Goal: Task Accomplishment & Management: Use online tool/utility

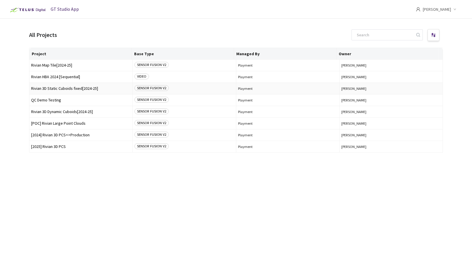
click at [55, 90] on span "Rivian 3D Static Cuboids fixed[2024-25]" at bounding box center [81, 88] width 100 height 4
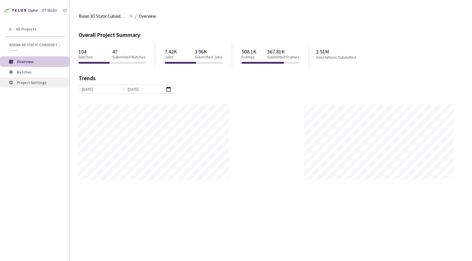
scroll to position [261, 472]
click at [33, 73] on span "Batches" at bounding box center [41, 72] width 48 height 5
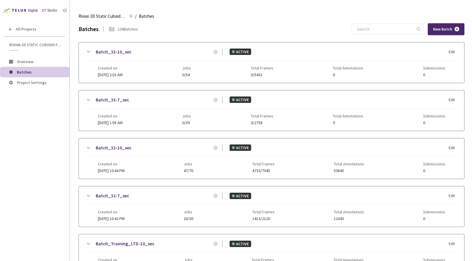
scroll to position [241, 0]
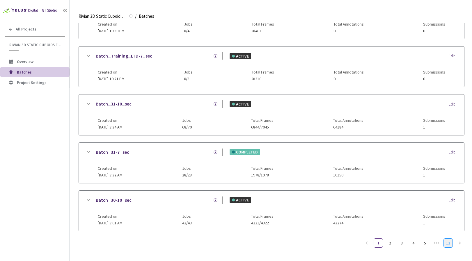
click at [446, 243] on link "12" at bounding box center [448, 243] width 9 height 9
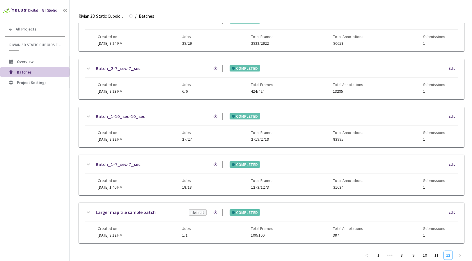
scroll to position [0, 0]
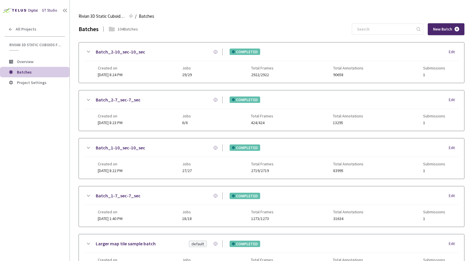
click at [124, 55] on link "Batch_2-10_sec-10_sec" at bounding box center [120, 51] width 49 height 7
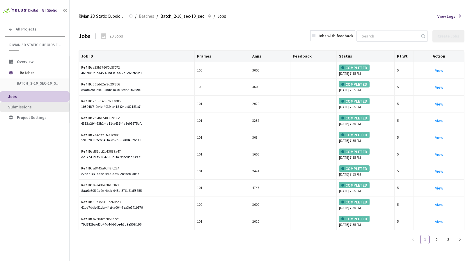
click at [47, 103] on li "Submissions" at bounding box center [35, 107] width 70 height 10
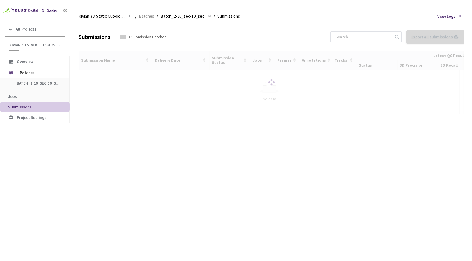
click at [125, 89] on div at bounding box center [272, 82] width 386 height 63
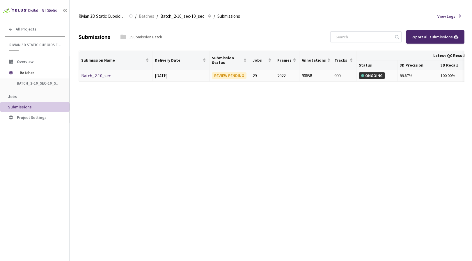
click at [101, 77] on link "Batch_2-10_sec" at bounding box center [96, 76] width 30 height 6
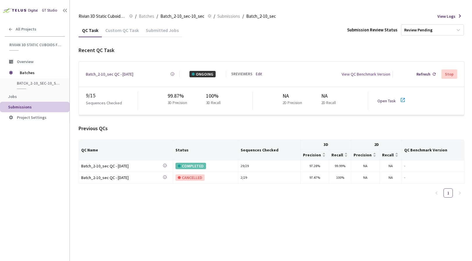
click at [381, 98] on link "Open Task" at bounding box center [387, 100] width 18 height 5
click at [256, 73] on div "5 REVIEWERS Edit" at bounding box center [248, 74] width 34 height 6
click at [259, 73] on link "Edit" at bounding box center [259, 74] width 6 height 6
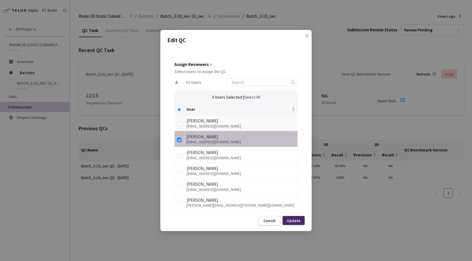
scroll to position [92, 0]
click at [181, 109] on input "Select all" at bounding box center [179, 108] width 5 height 5
checkbox input "true"
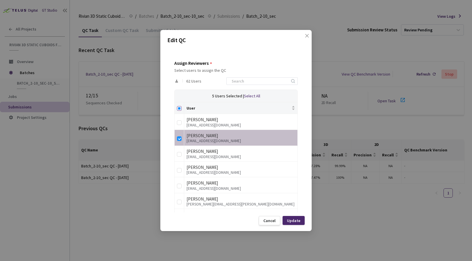
checkbox input "true"
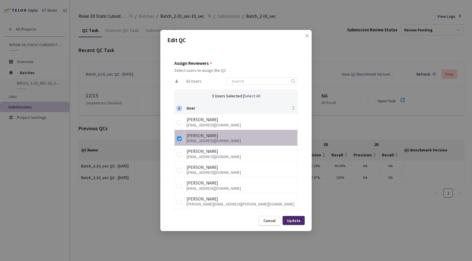
checkbox input "true"
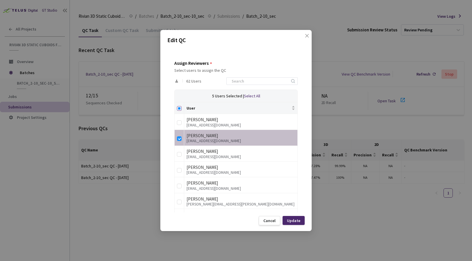
checkbox input "true"
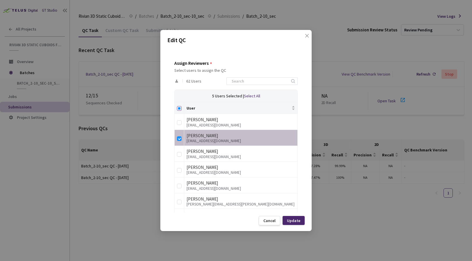
checkbox input "true"
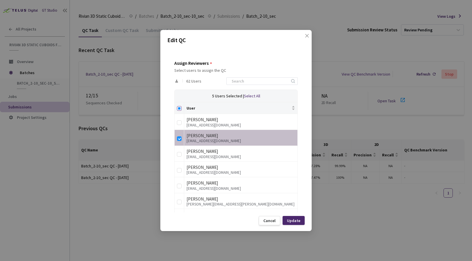
checkbox input "true"
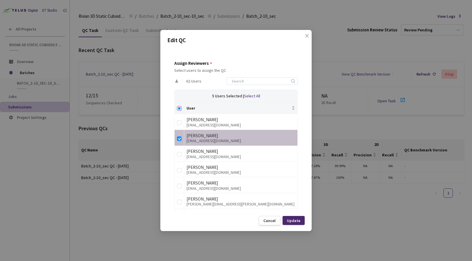
checkbox input "true"
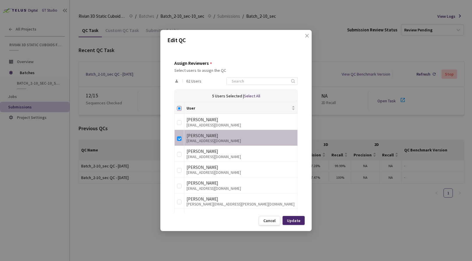
checkbox input "true"
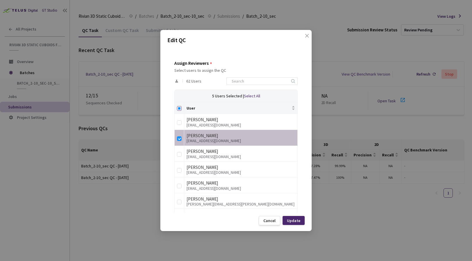
checkbox input "true"
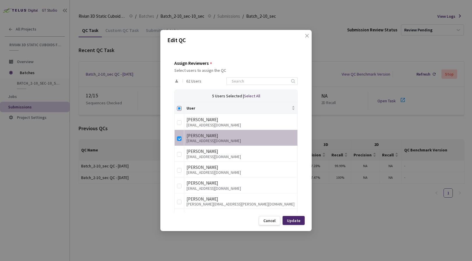
checkbox input "true"
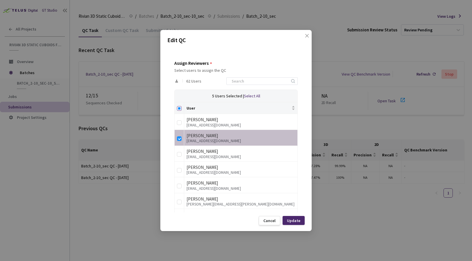
checkbox input "true"
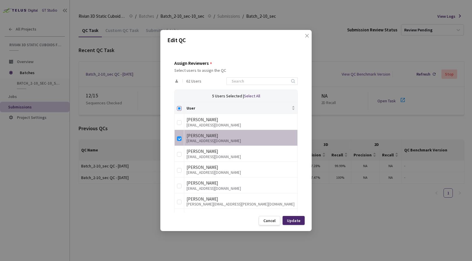
checkbox input "true"
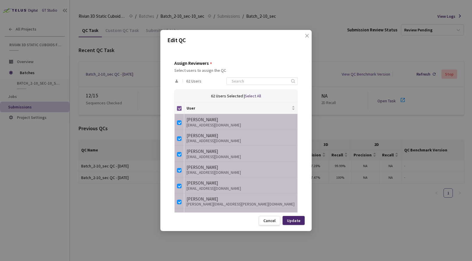
click at [180, 109] on input "Select all" at bounding box center [179, 108] width 5 height 5
checkbox input "false"
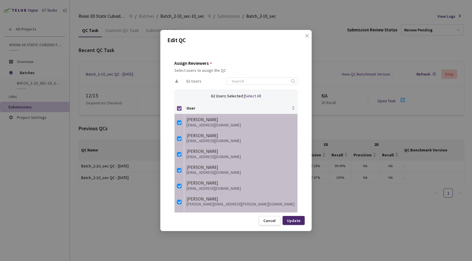
checkbox input "false"
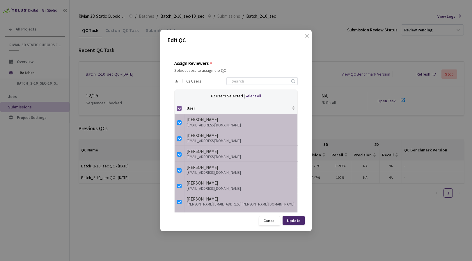
checkbox input "false"
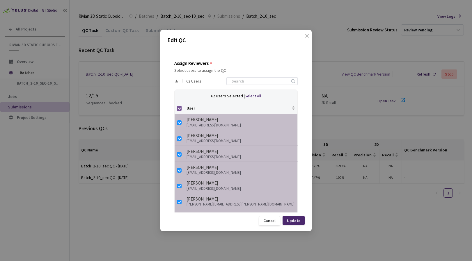
checkbox input "false"
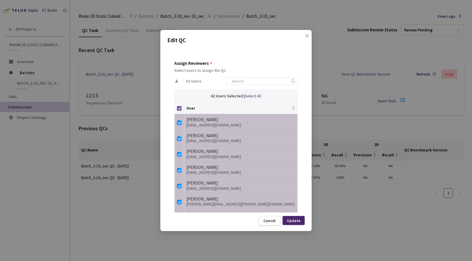
checkbox input "false"
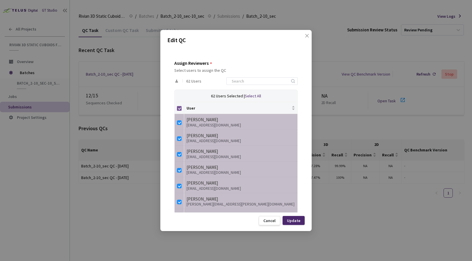
checkbox input "false"
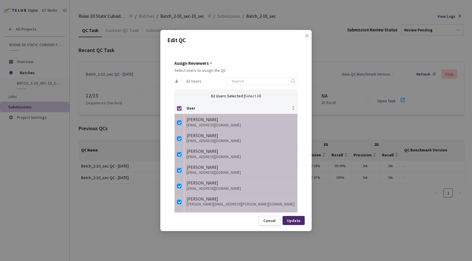
checkbox input "false"
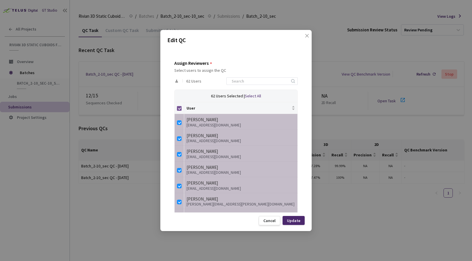
checkbox input "false"
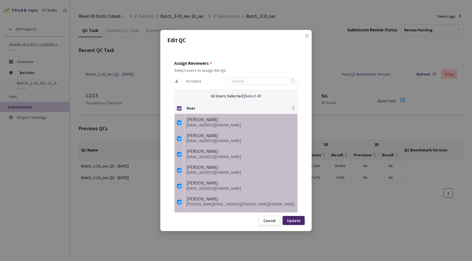
checkbox input "false"
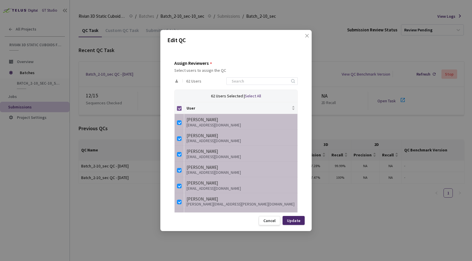
checkbox input "false"
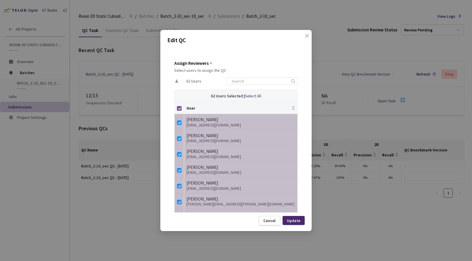
checkbox input "false"
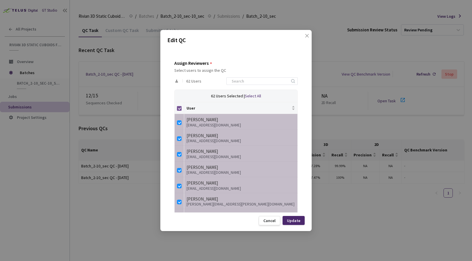
checkbox input "false"
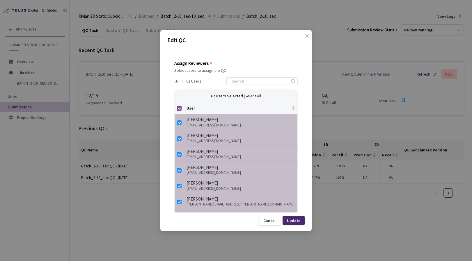
checkbox input "false"
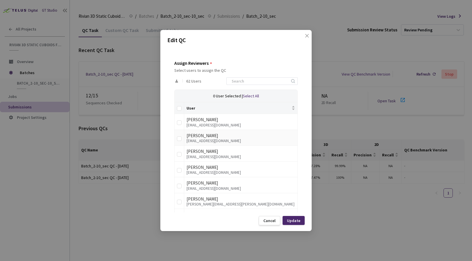
click at [183, 137] on td at bounding box center [180, 138] width 10 height 16
click at [182, 139] on td at bounding box center [180, 138] width 10 height 16
click at [180, 140] on input "checkbox" at bounding box center [179, 139] width 5 height 5
checkbox input "true"
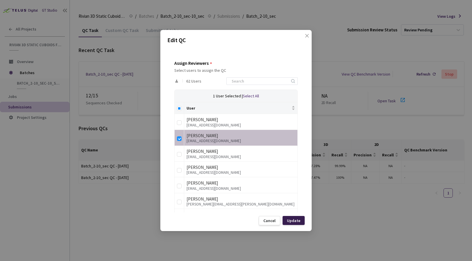
click at [300, 221] on div "Update" at bounding box center [293, 221] width 13 height 5
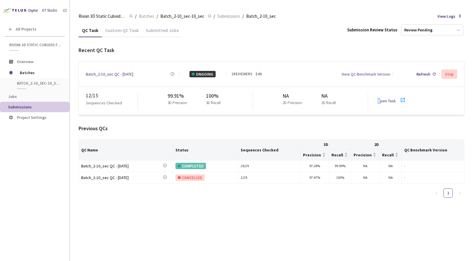
click at [379, 98] on link "Open Task" at bounding box center [387, 100] width 18 height 5
click at [27, 72] on span "Batches" at bounding box center [40, 73] width 40 height 12
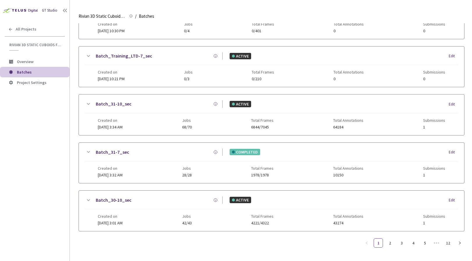
click at [443, 242] on ul "1 2 3 4 5 ••• 12" at bounding box center [413, 243] width 102 height 9
click at [445, 243] on link "12" at bounding box center [448, 243] width 9 height 9
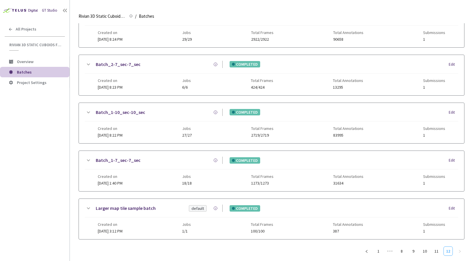
scroll to position [44, 0]
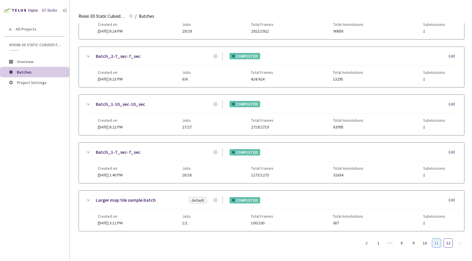
click at [436, 243] on link "11" at bounding box center [436, 243] width 9 height 9
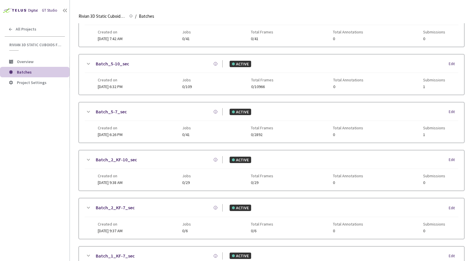
scroll to position [236, 0]
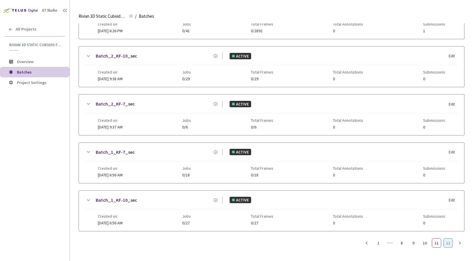
click at [449, 243] on link "12" at bounding box center [448, 243] width 9 height 9
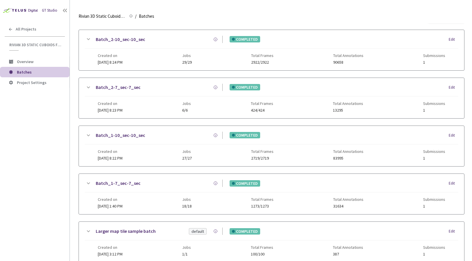
scroll to position [44, 0]
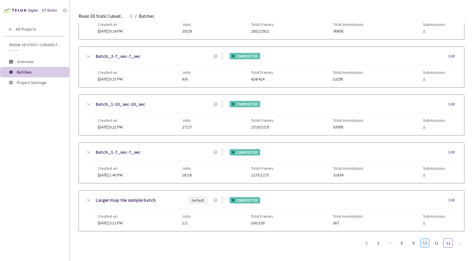
click at [425, 242] on link "10" at bounding box center [425, 243] width 9 height 9
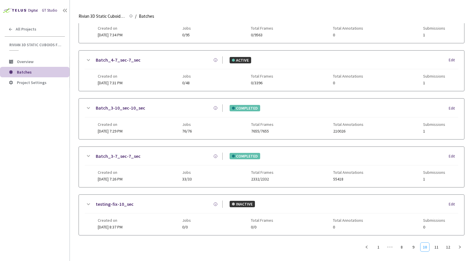
scroll to position [236, 0]
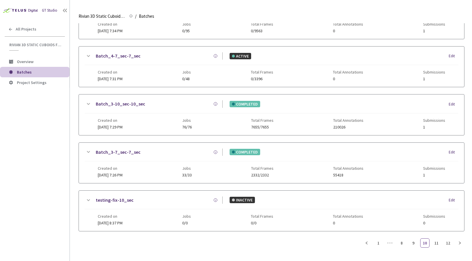
click at [119, 150] on link "Batch_3-7_sec-7_sec" at bounding box center [118, 152] width 45 height 7
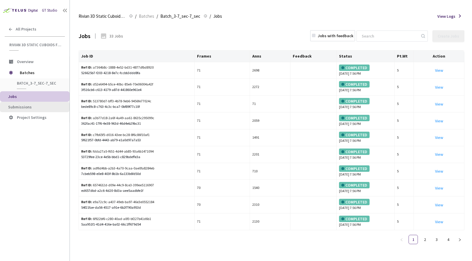
click at [27, 102] on li "Submissions" at bounding box center [35, 107] width 70 height 10
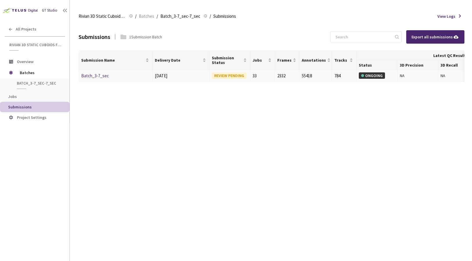
click at [89, 78] on link "Batch_3-7_sec" at bounding box center [95, 76] width 28 height 6
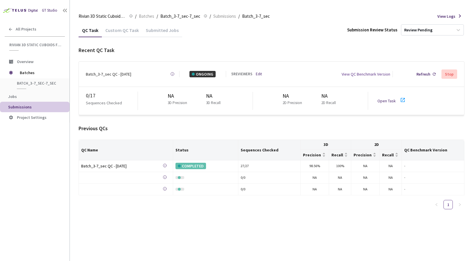
click at [386, 99] on link "Open Task" at bounding box center [387, 100] width 18 height 5
